Goal: Navigation & Orientation: Find specific page/section

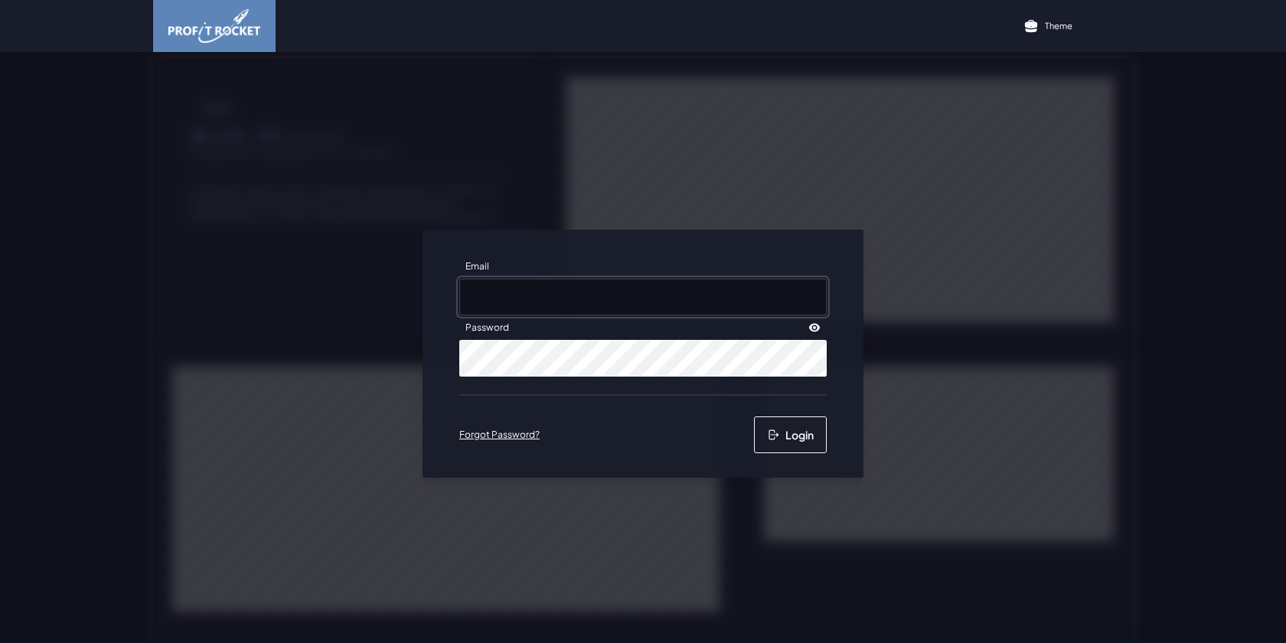
type input "rache@frozenbrands.co.za"
click at [778, 441] on button "Login" at bounding box center [790, 434] width 73 height 37
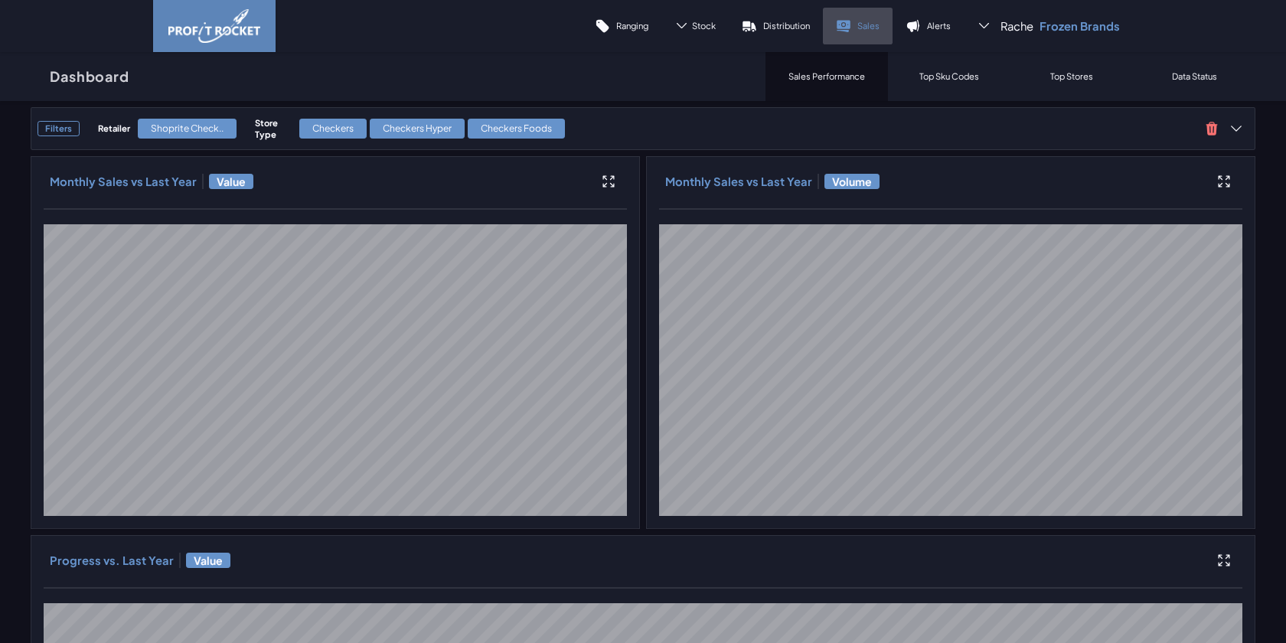
click at [885, 27] on link "Sales" at bounding box center [858, 26] width 70 height 37
